Goal: Information Seeking & Learning: Learn about a topic

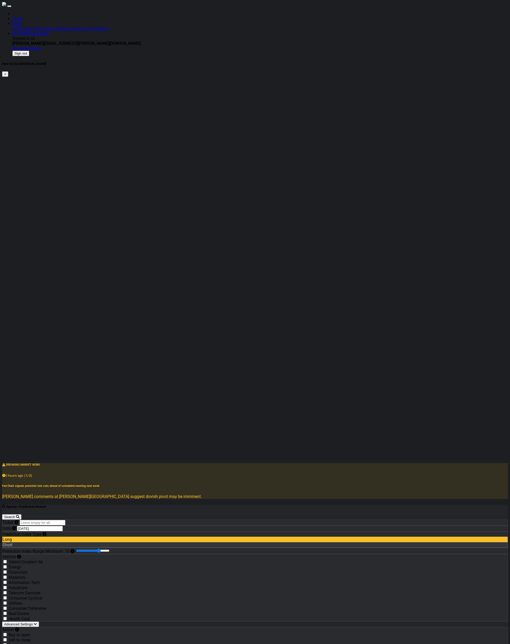
drag, startPoint x: 419, startPoint y: 465, endPoint x: 424, endPoint y: 458, distance: 8.0
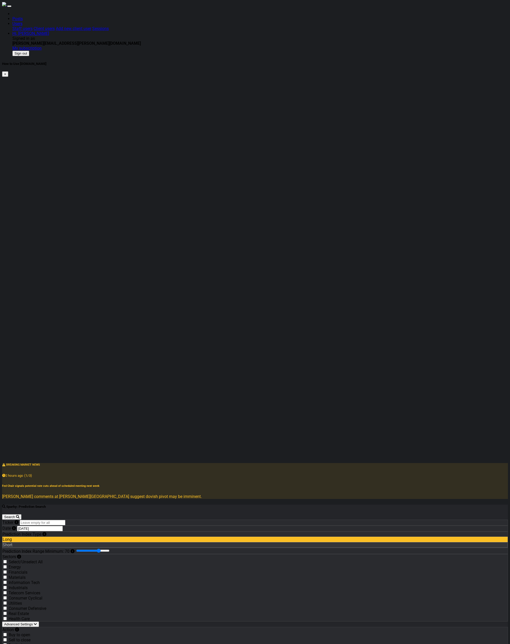
click at [42, 263] on label "Consumer Cyclical" at bounding box center [26, 597] width 34 height 5
click at [7, 263] on input "Consumer Cyclical" at bounding box center [4, 597] width 3 height 3
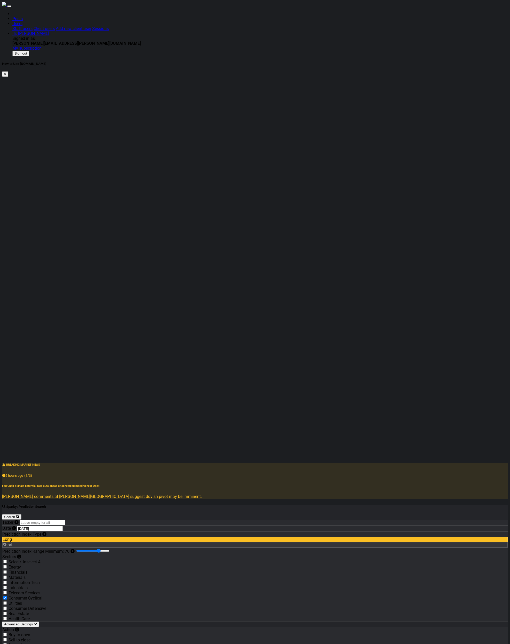
click at [42, 263] on label "Consumer Cyclical" at bounding box center [26, 597] width 34 height 5
click at [7, 263] on input "Consumer Cyclical" at bounding box center [4, 597] width 3 height 3
checkbox input "false"
drag, startPoint x: 44, startPoint y: 264, endPoint x: 78, endPoint y: 248, distance: 37.5
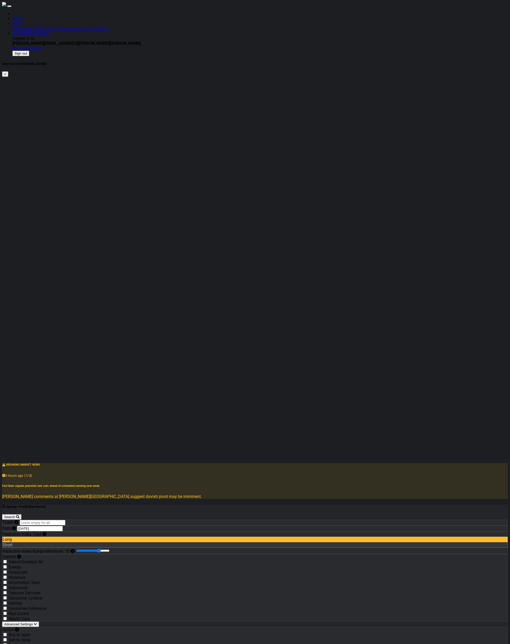
drag, startPoint x: 192, startPoint y: 360, endPoint x: 189, endPoint y: 359, distance: 3.1
click at [139, 263] on div "Sell to close" at bounding box center [255, 639] width 506 height 5
click at [30, 263] on label "Sell to close" at bounding box center [20, 639] width 22 height 5
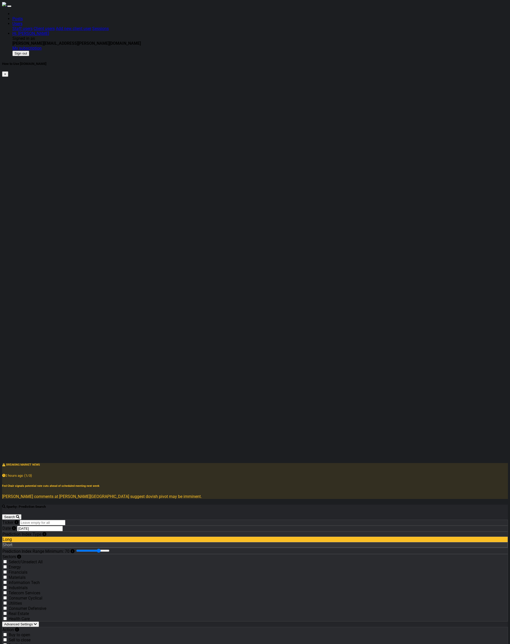
click at [7, 263] on input "Sell to close" at bounding box center [4, 639] width 3 height 3
checkbox input "true"
click at [139, 263] on div "Long" at bounding box center [255, 655] width 506 height 5
click at [191, 263] on div "Short" at bounding box center [255, 544] width 506 height 5
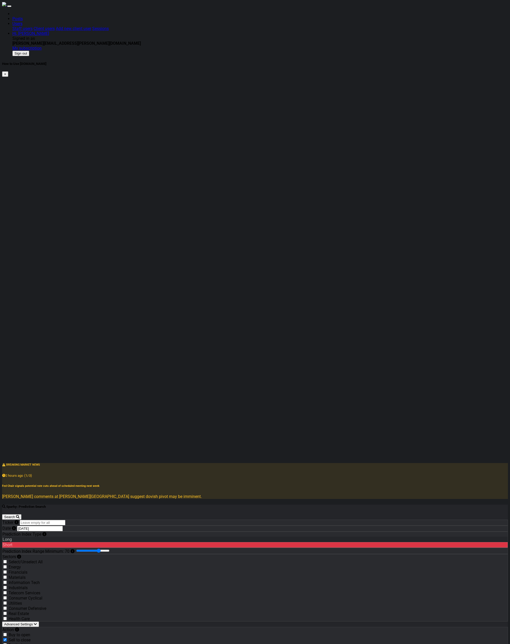
click at [132, 263] on div "Long" at bounding box center [255, 539] width 506 height 5
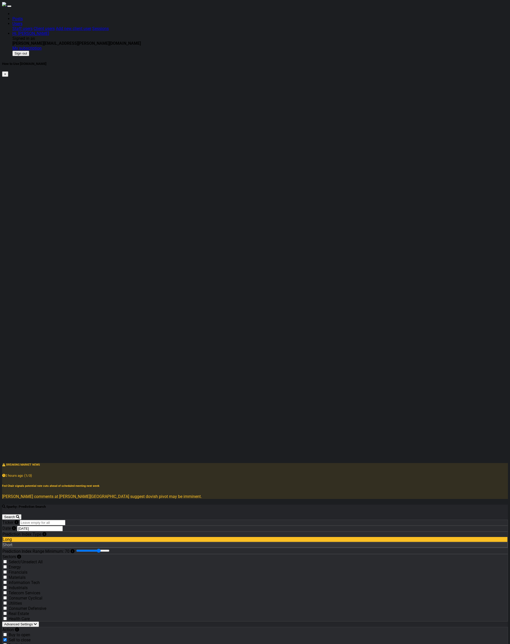
click at [132, 263] on div "Long" at bounding box center [255, 539] width 506 height 5
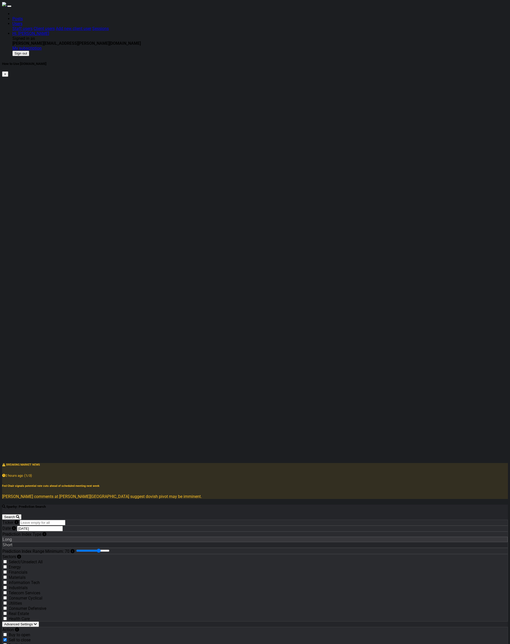
click at [195, 263] on div "Prediction Index Type Long Short" at bounding box center [255, 539] width 506 height 16
click at [190, 263] on div "Short" at bounding box center [255, 544] width 506 height 5
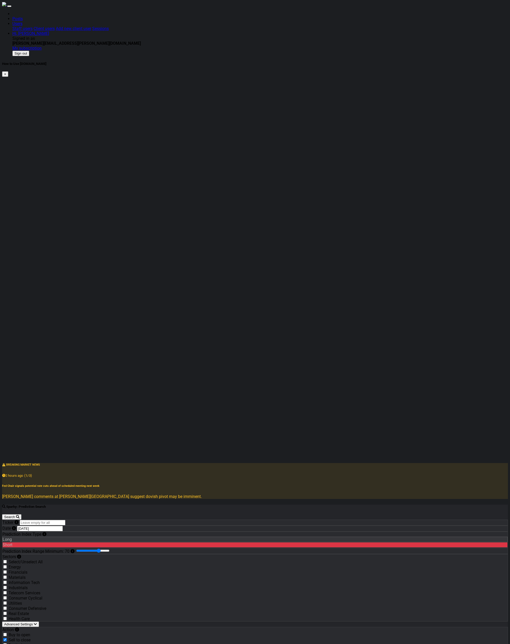
click at [190, 263] on div "Short" at bounding box center [255, 544] width 506 height 5
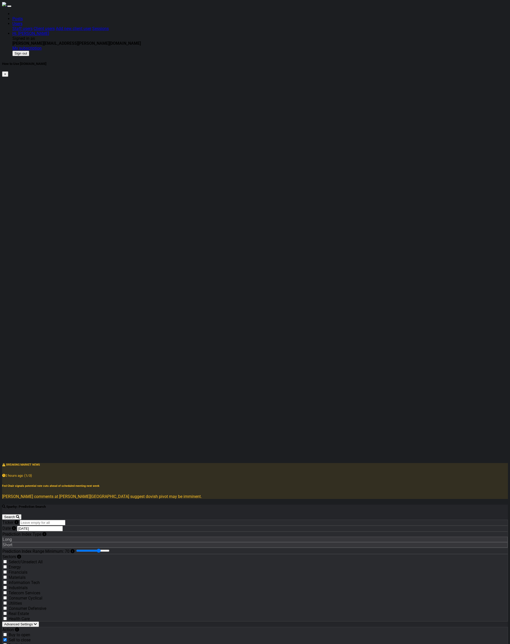
click at [149, 263] on div "Long" at bounding box center [255, 655] width 506 height 5
click at [148, 263] on div "Long" at bounding box center [255, 655] width 506 height 5
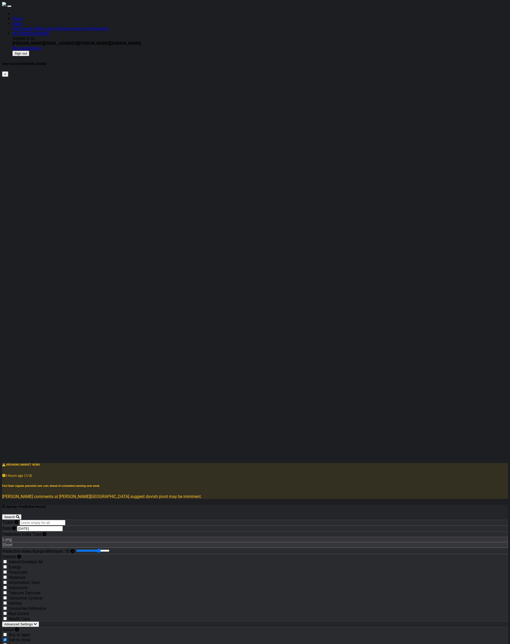
click at [136, 263] on div "Energy Financials Materials Information Tech Industrials Telecom Services" at bounding box center [255, 579] width 506 height 31
click at [27, 263] on label "Financials" at bounding box center [18, 572] width 19 height 5
click at [7, 263] on input "Financials" at bounding box center [4, 571] width 3 height 3
click at [27, 263] on label "Financials" at bounding box center [18, 572] width 19 height 5
click at [7, 263] on input "Financials" at bounding box center [4, 571] width 3 height 3
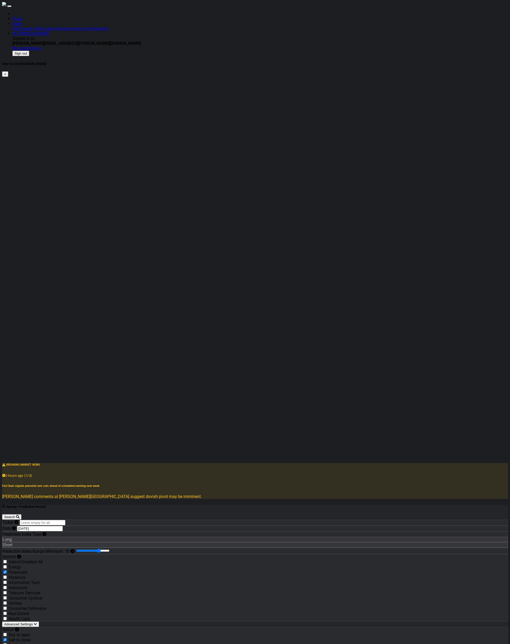
checkbox input "false"
drag, startPoint x: 475, startPoint y: 280, endPoint x: 474, endPoint y: 267, distance: 13.2
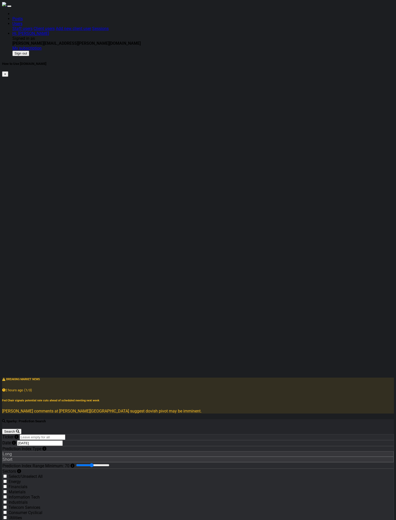
click at [101, 263] on input "Prediction Index Range Minimum: 70" at bounding box center [92, 465] width 33 height 4
click at [80, 263] on input "Prediction Index Range Minimum: 15" at bounding box center [92, 465] width 33 height 4
click at [109, 263] on input "Prediction Index Range Minimum: 15" at bounding box center [92, 465] width 33 height 4
click at [110, 263] on input "Prediction Index Range Minimum: 78" at bounding box center [92, 465] width 33 height 4
type input "95"
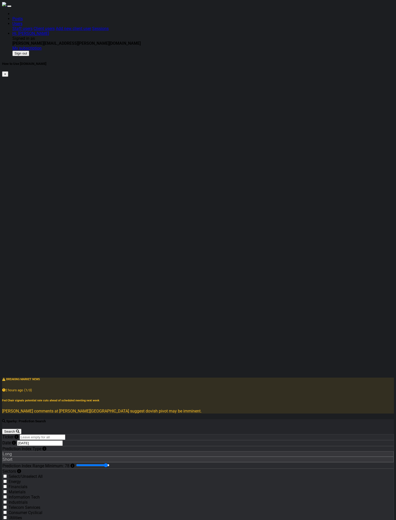
click at [110, 263] on input "Prediction Index Range Minimum: 78" at bounding box center [92, 465] width 33 height 4
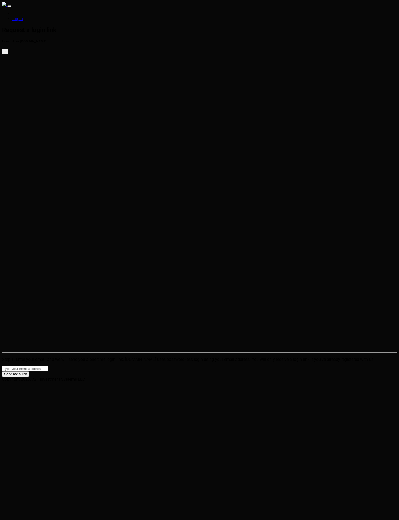
click at [91, 366] on div "Send me a link" at bounding box center [199, 371] width 394 height 11
click at [90, 366] on form "Send me a link" at bounding box center [199, 371] width 394 height 11
click at [48, 366] on input "email" at bounding box center [25, 368] width 46 height 5
type input "eric@conlan.io"
click at [2, 371] on button "Send me a link" at bounding box center [15, 373] width 27 height 5
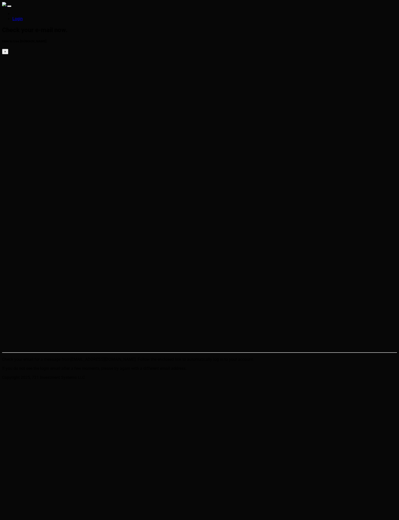
drag, startPoint x: 128, startPoint y: 117, endPoint x: 109, endPoint y: 67, distance: 53.4
click at [129, 116] on html "Login Check your e-mail now. How to Use [DOMAIN_NAME] × Check your email for a …" at bounding box center [199, 191] width 399 height 382
click at [6, 5] on img at bounding box center [4, 4] width 4 height 4
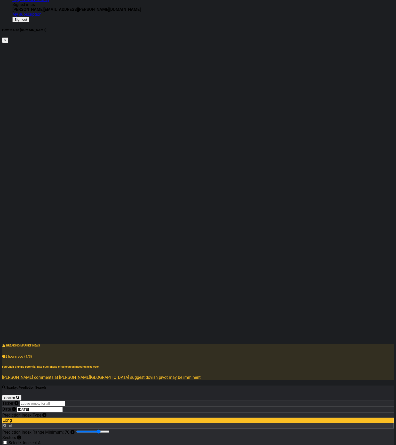
scroll to position [61, 0]
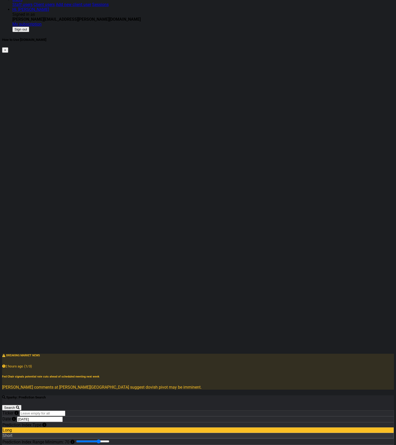
scroll to position [0, 0]
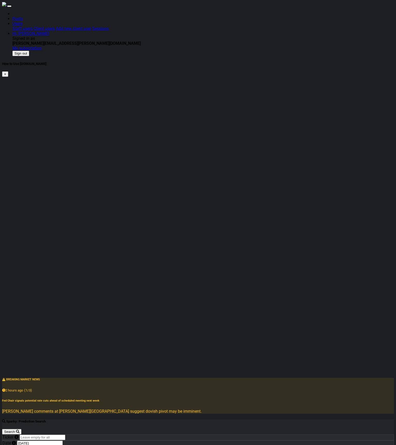
scroll to position [78, 0]
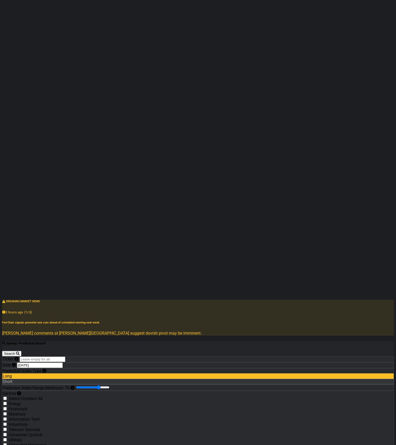
checkbox input "true"
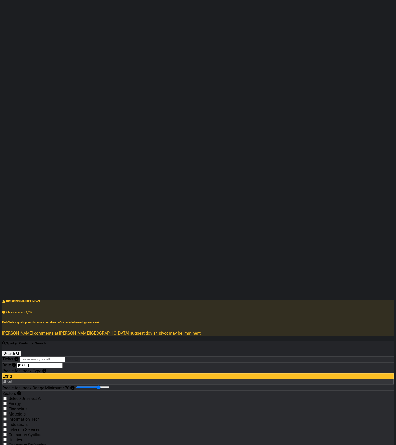
checkbox input "true"
checkbox input "false"
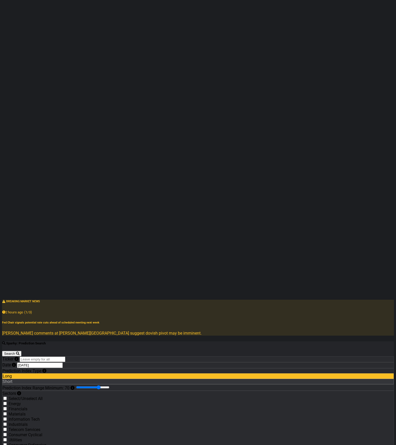
checkbox input "false"
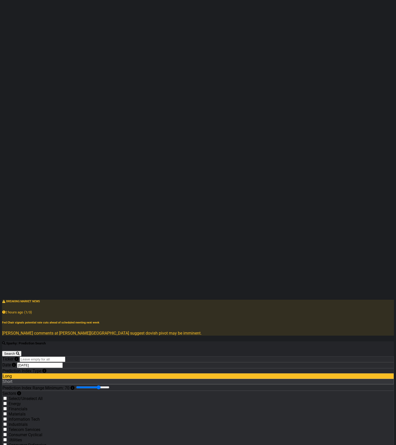
checkbox input "false"
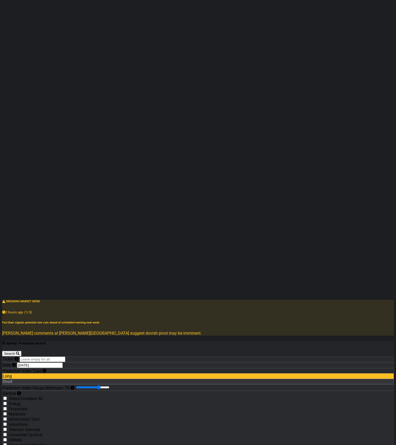
drag, startPoint x: 26, startPoint y: 378, endPoint x: 41, endPoint y: 180, distance: 197.8
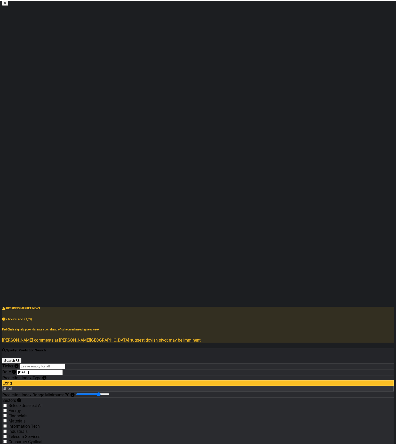
scroll to position [72, 0]
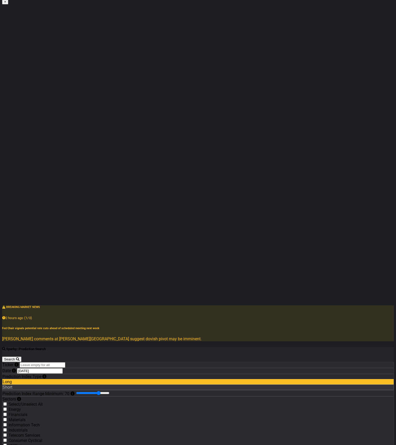
drag, startPoint x: 72, startPoint y: 311, endPoint x: 61, endPoint y: 274, distance: 38.9
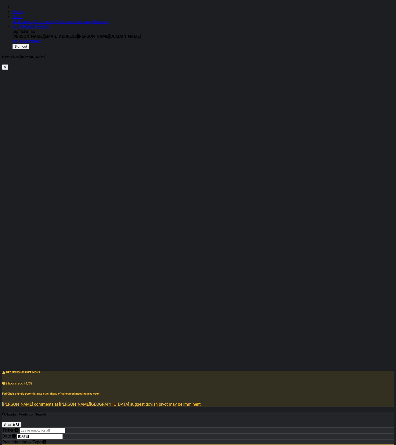
scroll to position [0, 0]
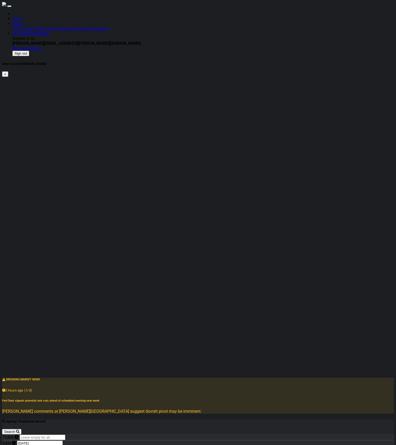
drag, startPoint x: 40, startPoint y: 163, endPoint x: 64, endPoint y: 149, distance: 28.1
drag, startPoint x: 14, startPoint y: 117, endPoint x: 19, endPoint y: 114, distance: 6.0
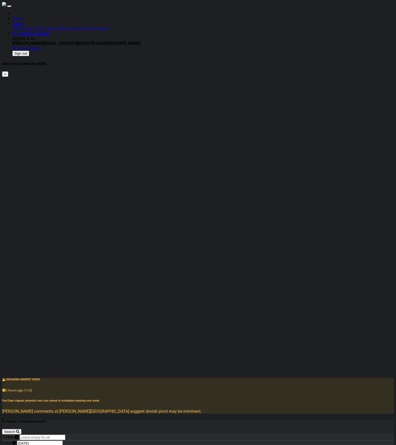
drag, startPoint x: 48, startPoint y: 334, endPoint x: 51, endPoint y: 322, distance: 12.1
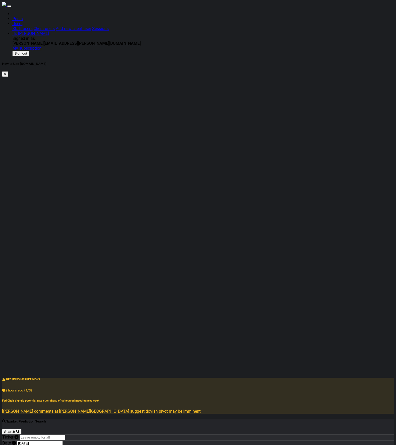
type input "35"
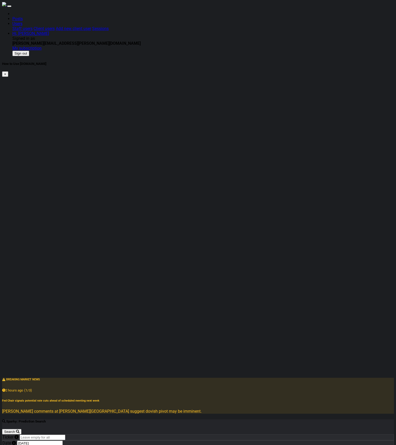
drag, startPoint x: 26, startPoint y: 338, endPoint x: 14, endPoint y: 325, distance: 16.6
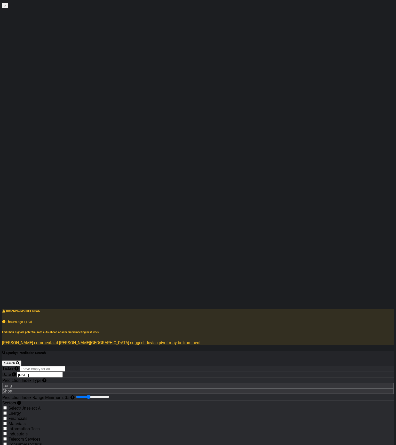
scroll to position [72, 0]
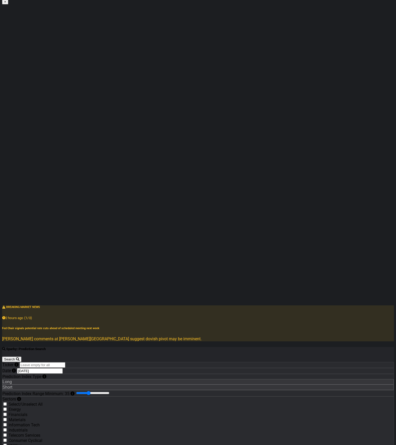
checkbox input "true"
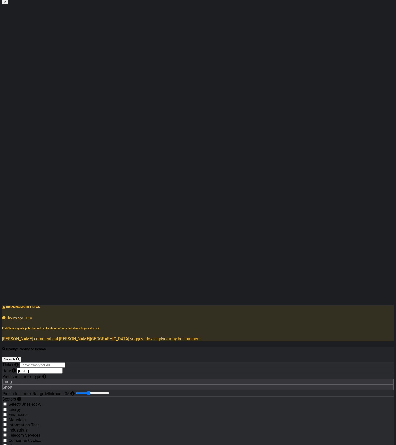
checkbox input "true"
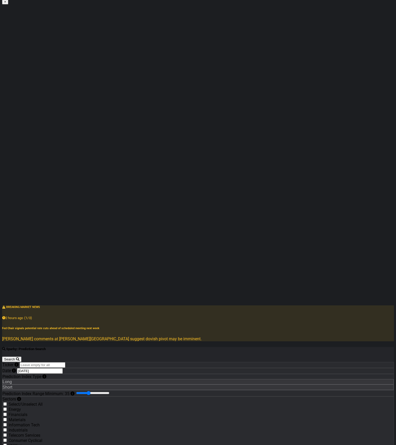
checkbox input "true"
drag, startPoint x: 39, startPoint y: 267, endPoint x: 39, endPoint y: 263, distance: 3.9
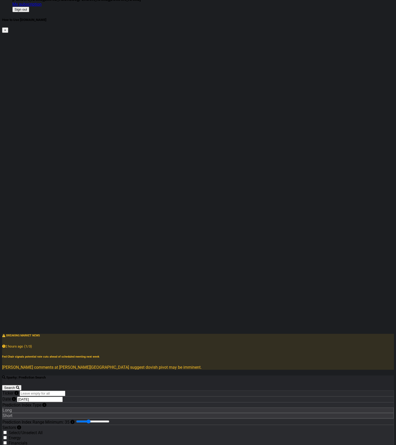
scroll to position [0, 0]
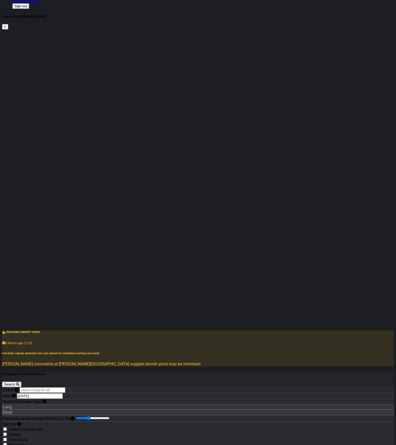
scroll to position [47, 0]
click at [65, 387] on input "Ticker" at bounding box center [43, 389] width 46 height 5
type input "tsla"
click at [2, 382] on button "Search" at bounding box center [11, 384] width 19 height 5
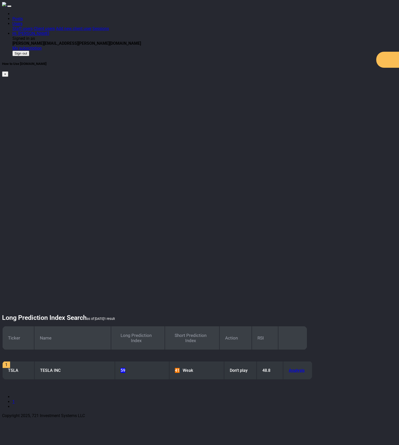
click at [395, 60] on div at bounding box center [392, 60] width 33 height 16
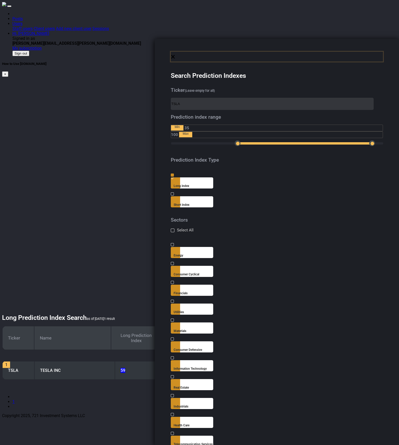
click at [193, 52] on div "×" at bounding box center [277, 57] width 212 height 10
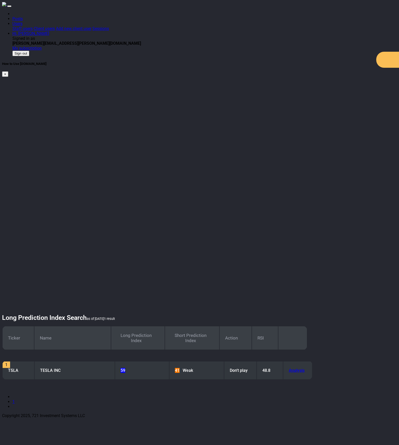
drag, startPoint x: 209, startPoint y: 200, endPoint x: 208, endPoint y: 197, distance: 3.5
click at [209, 199] on html "Posts Users Staff users Client users Add new client user Sessions Hi, [PERSON_N…" at bounding box center [199, 210] width 399 height 420
click at [312, 404] on li at bounding box center [162, 406] width 300 height 5
drag, startPoint x: 189, startPoint y: 225, endPoint x: 110, endPoint y: 53, distance: 188.5
click at [189, 223] on html "Posts Users Staff users Client users Add new client user Sessions Hi, [PERSON_N…" at bounding box center [199, 210] width 399 height 420
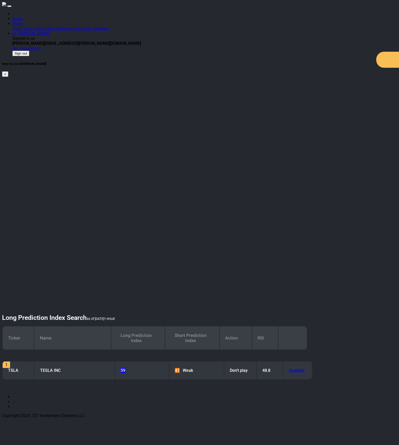
click at [85, 210] on html "Posts Users Staff users Client users Add new client user Sessions Hi, [PERSON_N…" at bounding box center [199, 210] width 399 height 420
drag, startPoint x: 106, startPoint y: 188, endPoint x: 51, endPoint y: 19, distance: 178.1
click at [106, 187] on html "Posts Users Staff users Client users Add new client user Sessions Hi, [PERSON_N…" at bounding box center [199, 210] width 399 height 420
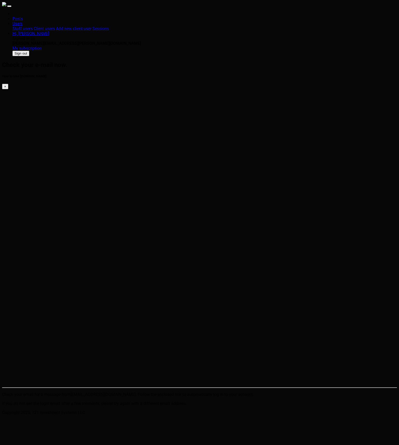
click at [6, 6] on img at bounding box center [4, 4] width 4 height 4
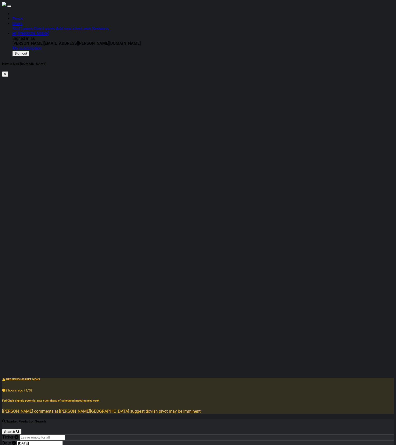
click at [65, 434] on input "Ticker" at bounding box center [43, 436] width 46 height 5
type input "tsla"
click at [21, 429] on button "Search" at bounding box center [11, 431] width 19 height 5
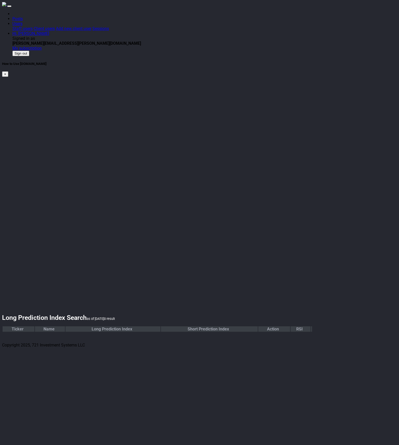
drag, startPoint x: 79, startPoint y: 183, endPoint x: 83, endPoint y: 182, distance: 3.4
click at [83, 182] on html "Posts Users Staff users Client users Add new client user Sessions Hi, [PERSON_N…" at bounding box center [199, 174] width 399 height 349
click at [229, 196] on html "Posts Users Staff users Client users Add new client user Sessions Hi, [PERSON_N…" at bounding box center [199, 174] width 399 height 349
click at [62, 160] on html "Posts Users Staff users Client users Add new client user Sessions Hi, Eric Sign…" at bounding box center [199, 174] width 399 height 349
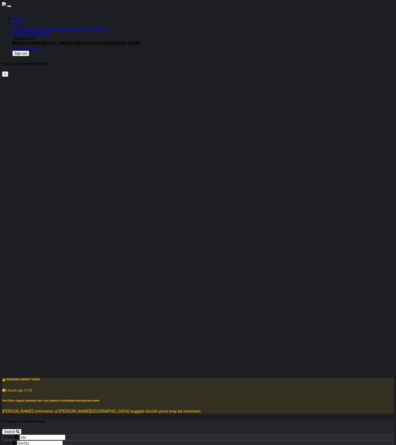
click at [19, 430] on icon "submit" at bounding box center [17, 431] width 3 height 3
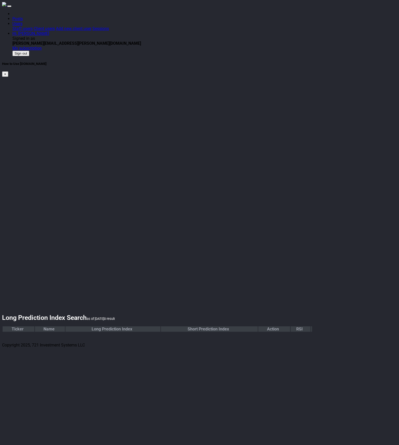
drag, startPoint x: 100, startPoint y: 117, endPoint x: 97, endPoint y: 116, distance: 2.9
click at [100, 117] on html "Posts Users Staff users Client users Add new client user Sessions Hi, Eric Sign…" at bounding box center [199, 174] width 399 height 349
click at [97, 200] on html "Posts Users Staff users Client users Add new client user Sessions Hi, Eric Sign…" at bounding box center [199, 174] width 399 height 349
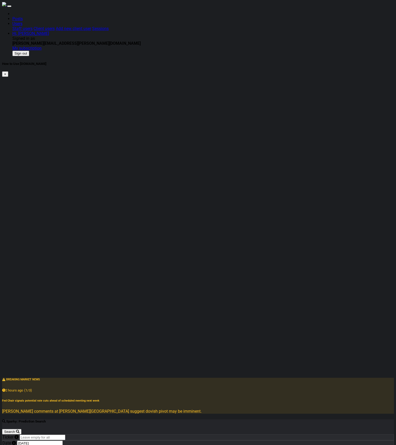
click at [20, 434] on label "Ticker" at bounding box center [10, 436] width 17 height 5
click at [65, 434] on input "Ticker" at bounding box center [43, 436] width 46 height 5
type input "tsla"
click at [21, 429] on button "Search" at bounding box center [11, 431] width 19 height 5
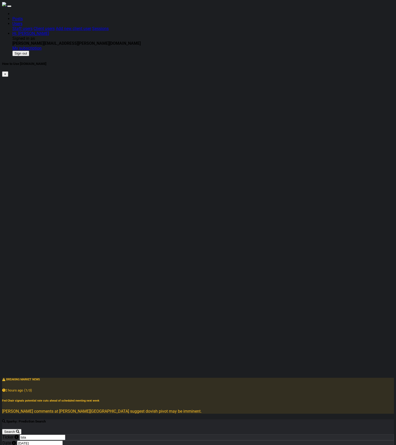
click at [15, 430] on span "Search" at bounding box center [9, 432] width 11 height 4
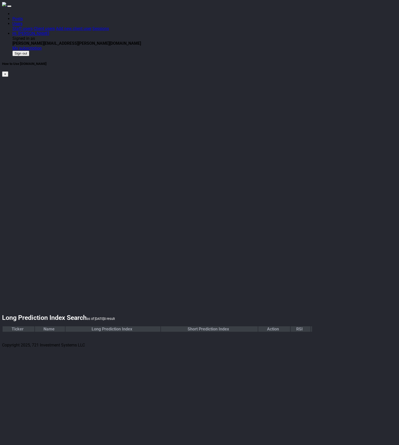
click at [113, 87] on html "Posts Users Staff users Client users Add new client user Sessions Hi, [PERSON_N…" at bounding box center [199, 174] width 399 height 349
click at [26, 152] on html "Posts Users Staff users Client users Add new client user Sessions Hi, [PERSON_N…" at bounding box center [199, 174] width 399 height 349
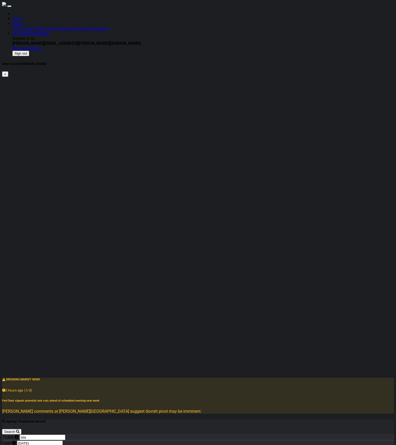
drag, startPoint x: 116, startPoint y: 187, endPoint x: 34, endPoint y: 174, distance: 82.4
type input "0"
click at [21, 429] on button "Search" at bounding box center [11, 431] width 19 height 5
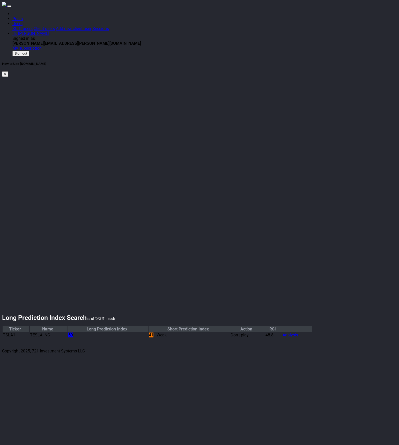
click at [90, 139] on html "Posts Users Staff users Client users Add new client user Sessions Hi, Eric Sign…" at bounding box center [199, 177] width 399 height 355
click at [90, 128] on html "Posts Users Staff users Client users Add new client user Sessions Hi, Eric Sign…" at bounding box center [199, 177] width 399 height 355
click at [150, 110] on html "Posts Users Staff users Client users Add new client user Sessions Hi, Eric Sign…" at bounding box center [200, 177] width 400 height 355
click at [201, 246] on html "Posts Users Staff users Client users Add new client user Sessions Hi, Eric Sign…" at bounding box center [200, 177] width 400 height 355
click at [125, 149] on html "Posts Users Staff users Client users Add new client user Sessions Hi, [PERSON_N…" at bounding box center [200, 177] width 400 height 355
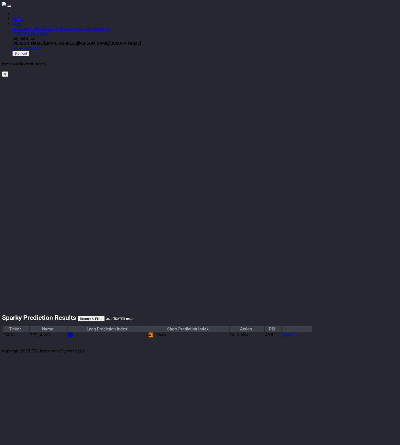
click at [104, 144] on html "Posts Users Staff users Client users Add new client user Sessions Hi, Eric Sign…" at bounding box center [200, 177] width 400 height 355
click at [186, 183] on html "Posts Users Staff users Client users Add new client user Sessions Hi, Eric Sign…" at bounding box center [200, 177] width 400 height 355
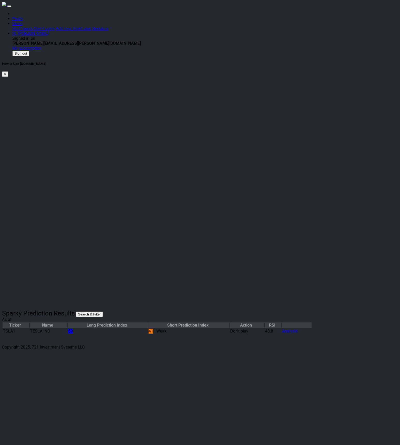
click at [122, 250] on html "Posts Users Staff users Client users Add new client user Sessions Hi, [PERSON_N…" at bounding box center [200, 175] width 400 height 351
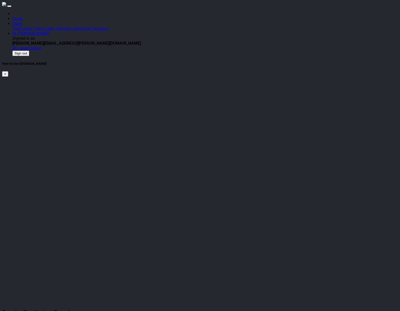
click at [196, 209] on html "Posts Users Staff users Client users Add new client user Sessions Hi, [PERSON_N…" at bounding box center [200, 175] width 400 height 351
click at [92, 136] on html "Posts Users Staff users Client users Add new client user Sessions Hi, Eric Sign…" at bounding box center [200, 175] width 400 height 351
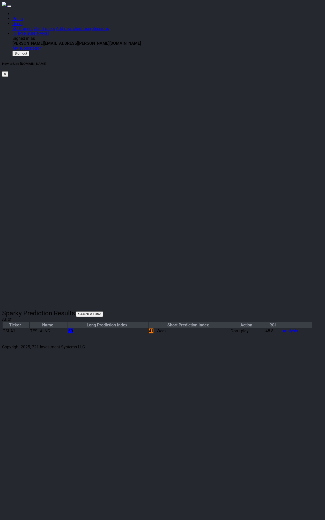
click at [178, 147] on html "Posts Users Staff users Client users Add new client user Sessions Hi, [PERSON_N…" at bounding box center [162, 175] width 325 height 351
click at [131, 224] on html "Posts Users Staff users Client users Add new client user Sessions Hi, [PERSON_N…" at bounding box center [162, 175] width 325 height 351
click at [184, 153] on html "Posts Users Staff users Client users Add new client user Sessions Hi, [PERSON_N…" at bounding box center [162, 176] width 325 height 352
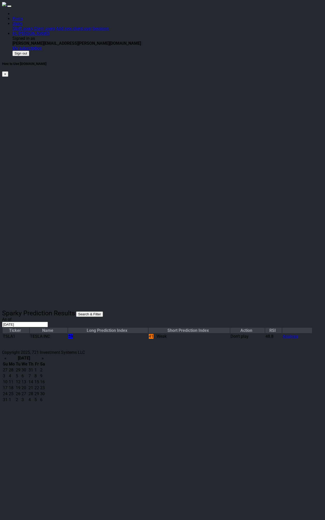
click at [48, 322] on input "[DATE]" at bounding box center [25, 324] width 46 height 5
drag, startPoint x: 126, startPoint y: 219, endPoint x: 120, endPoint y: 212, distance: 9.3
click at [126, 219] on html "Posts Users Staff users Client users Add new client user Sessions Hi, [PERSON_N…" at bounding box center [162, 178] width 325 height 357
click at [90, 171] on html "Posts Users Staff users Client users Add new client user Sessions Hi, [PERSON_N…" at bounding box center [162, 178] width 325 height 357
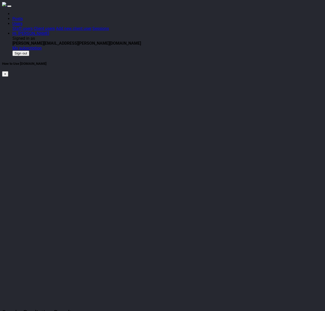
drag, startPoint x: 104, startPoint y: 180, endPoint x: 109, endPoint y: 181, distance: 5.8
click at [103, 180] on html "Posts Users Staff users Client users Add new client user Sessions Hi, [PERSON_N…" at bounding box center [162, 178] width 325 height 357
click at [79, 217] on html "Posts Users Staff users Client users Add new client user Sessions Hi, [PERSON_N…" at bounding box center [162, 178] width 325 height 357
